Goal: Information Seeking & Learning: Learn about a topic

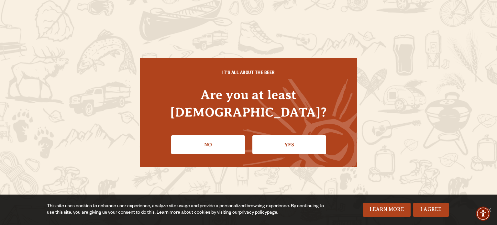
click at [255, 135] on link "Yes" at bounding box center [289, 144] width 74 height 19
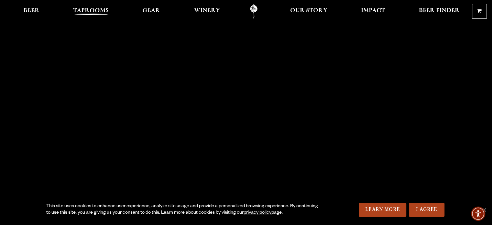
click at [97, 12] on span "Taprooms" at bounding box center [91, 10] width 36 height 5
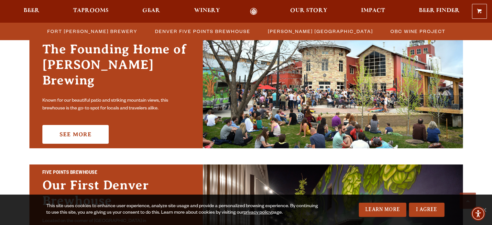
scroll to position [226, 0]
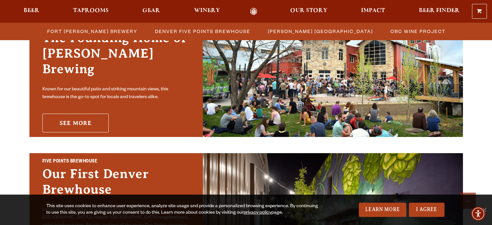
click at [88, 116] on link "See More" at bounding box center [75, 122] width 66 height 19
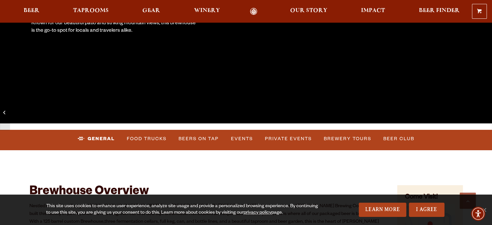
scroll to position [194, 0]
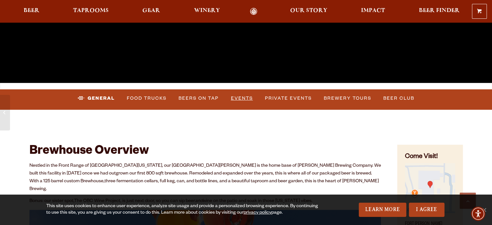
click at [239, 99] on link "Events" at bounding box center [241, 98] width 27 height 15
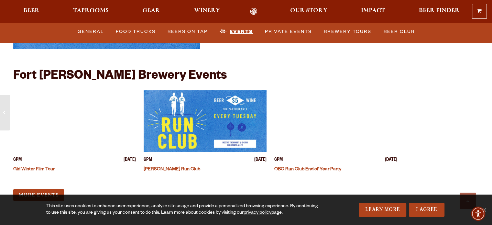
scroll to position [2525, 0]
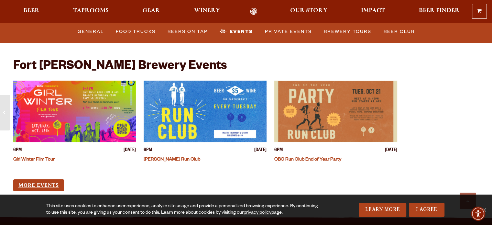
click at [55, 179] on link "More Events" at bounding box center [38, 185] width 51 height 12
click at [235, 31] on link "Events" at bounding box center [236, 31] width 38 height 15
click at [76, 99] on img "View event details" at bounding box center [74, 111] width 123 height 61
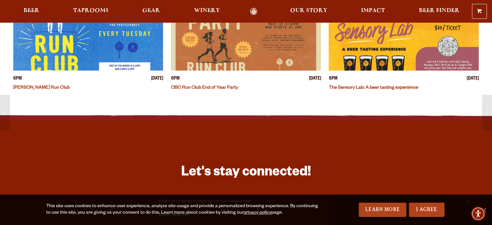
scroll to position [259, 0]
